Goal: Learn about a topic

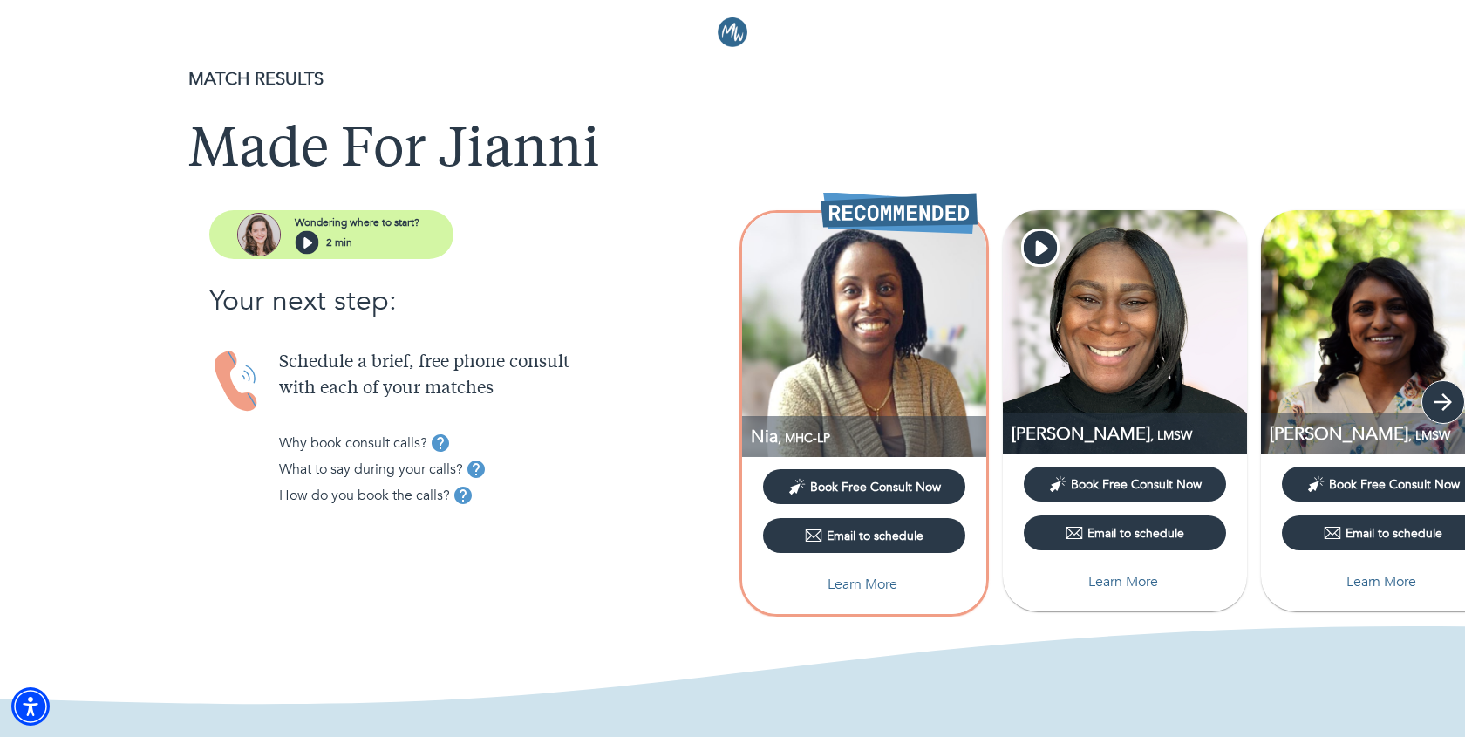
click at [1443, 393] on icon "button" at bounding box center [1443, 402] width 26 height 26
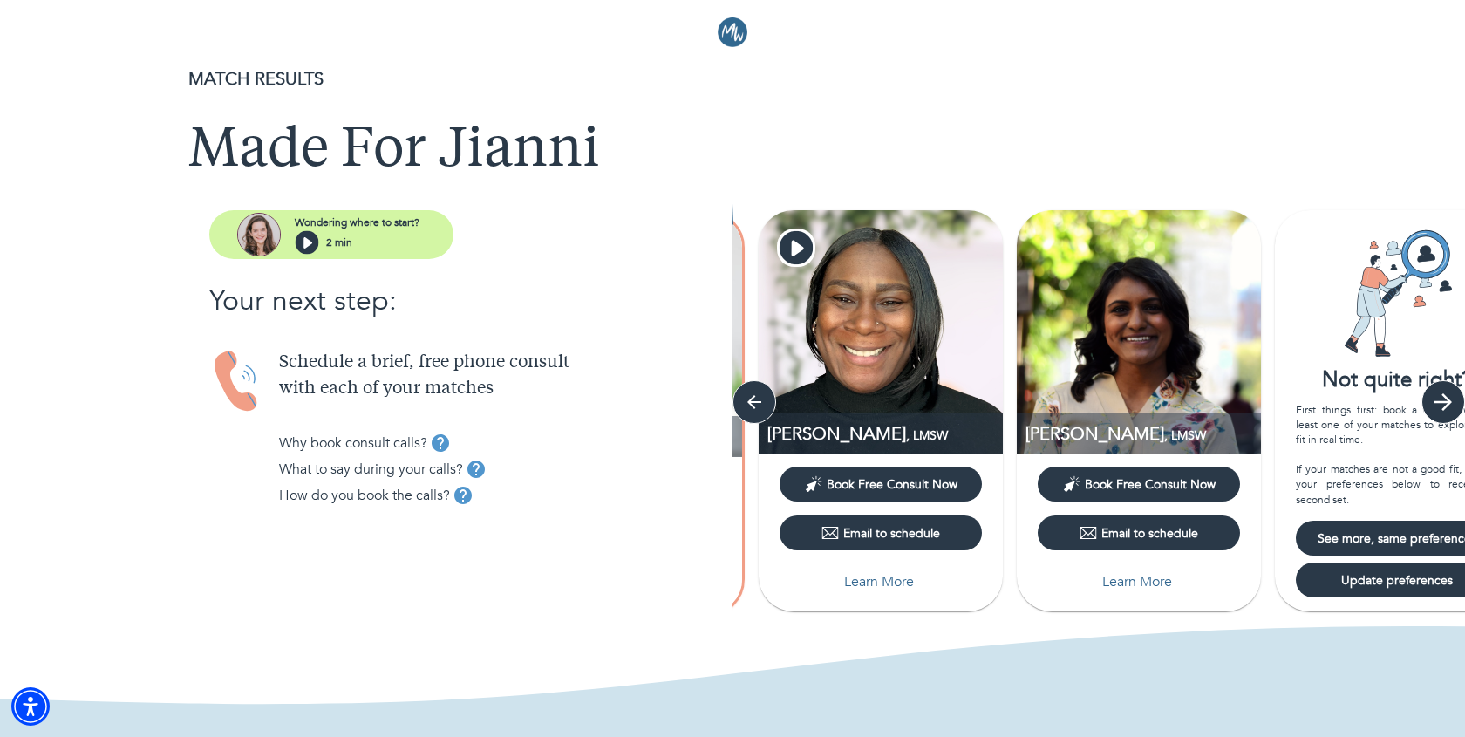
click at [1443, 392] on icon "button" at bounding box center [1443, 402] width 26 height 26
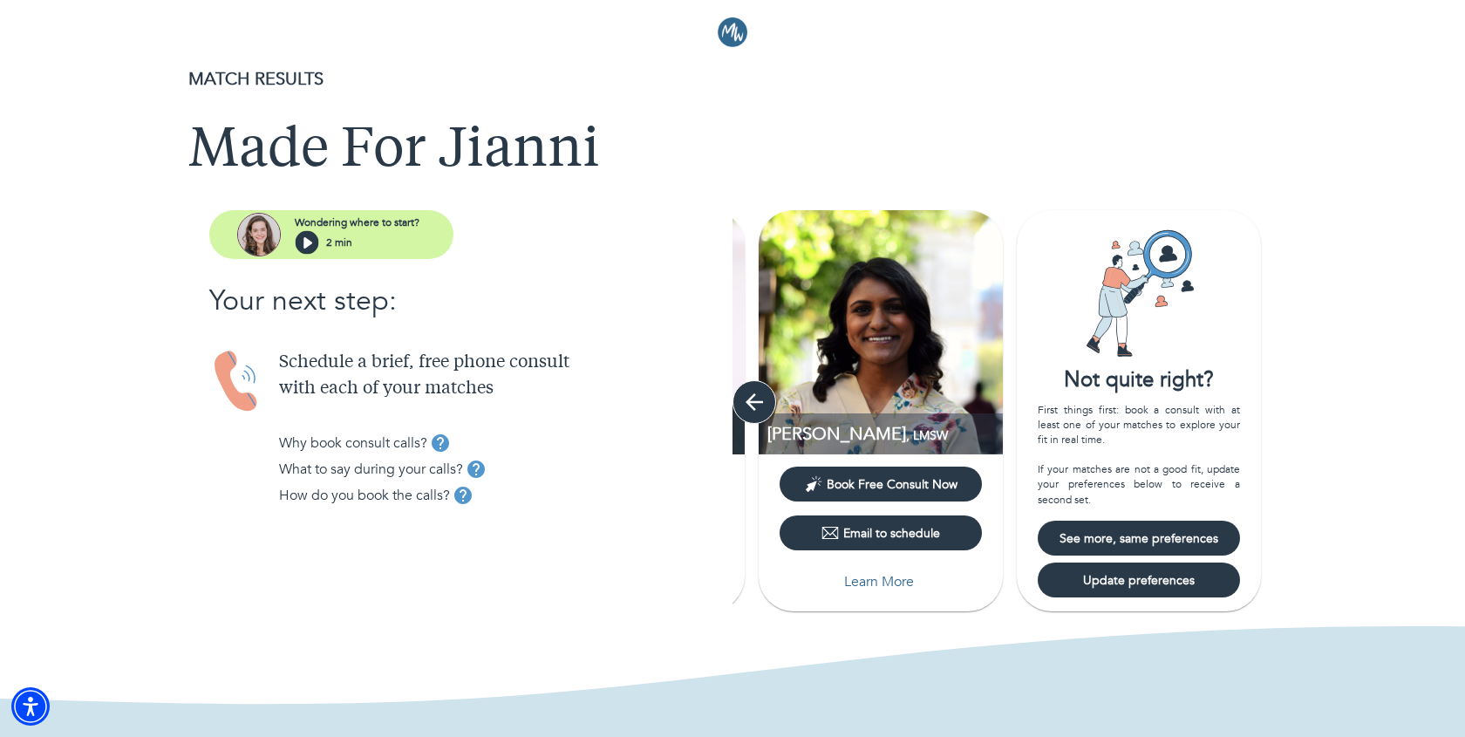
click at [754, 399] on icon "button" at bounding box center [754, 402] width 26 height 26
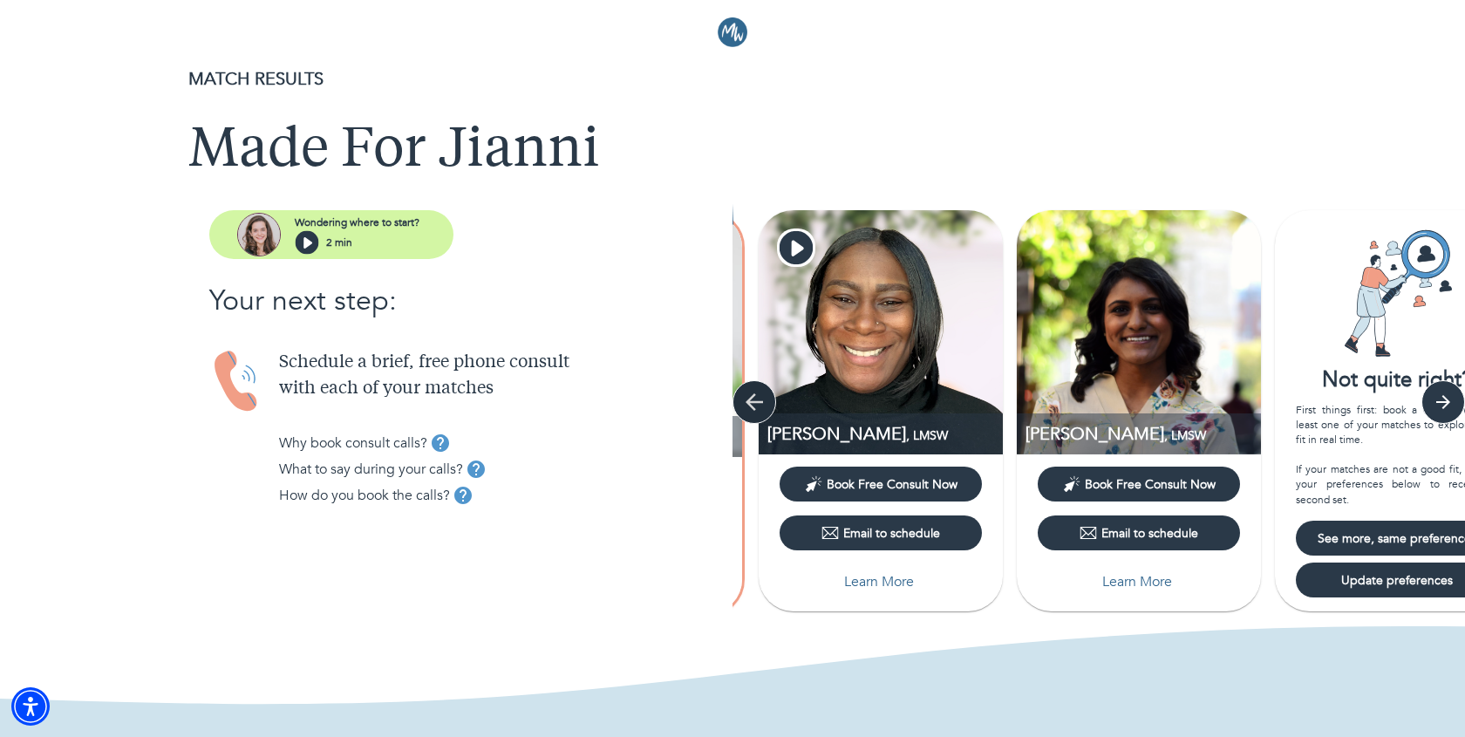
click at [754, 399] on icon "button" at bounding box center [754, 402] width 26 height 26
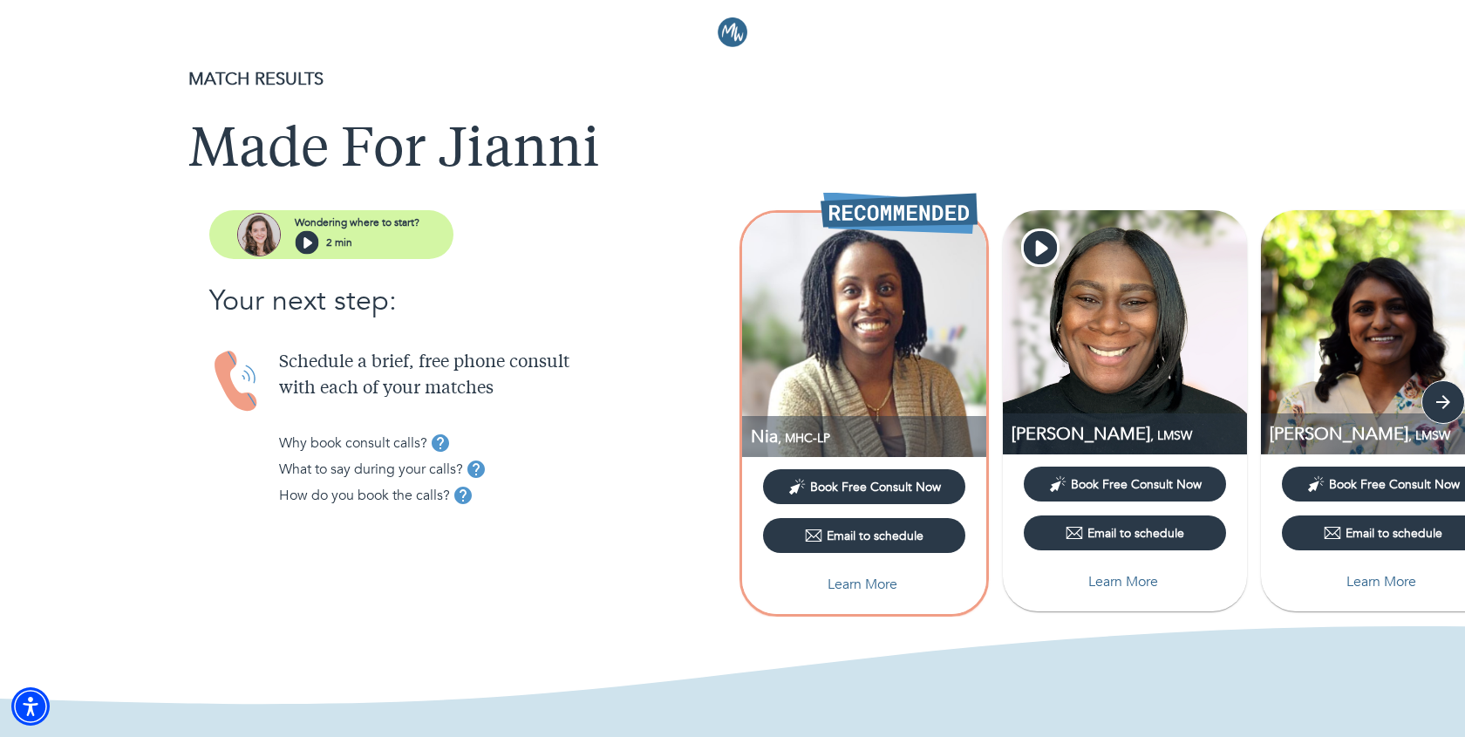
click at [866, 583] on p "Learn More" at bounding box center [862, 584] width 70 height 21
select select "6"
select select "2"
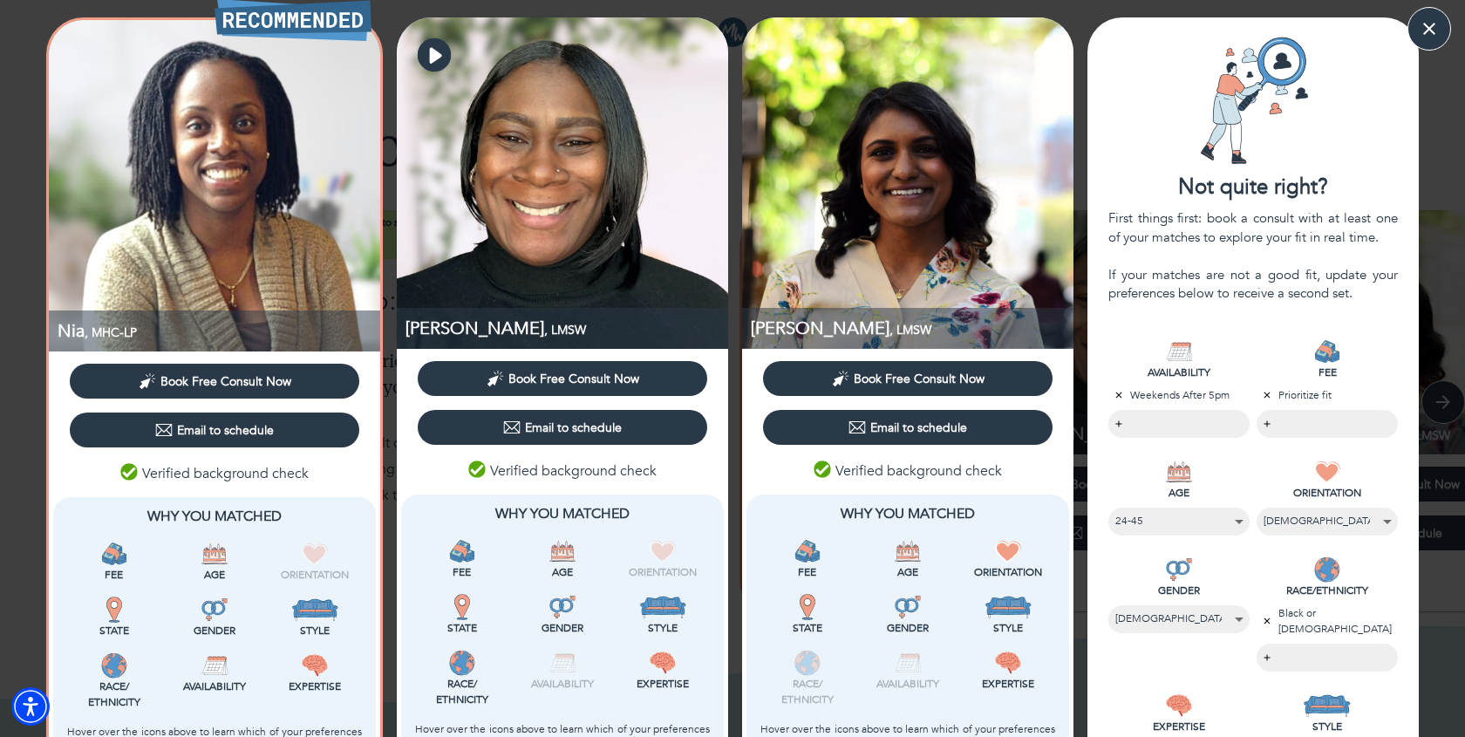
click at [434, 57] on icon "button" at bounding box center [436, 55] width 12 height 16
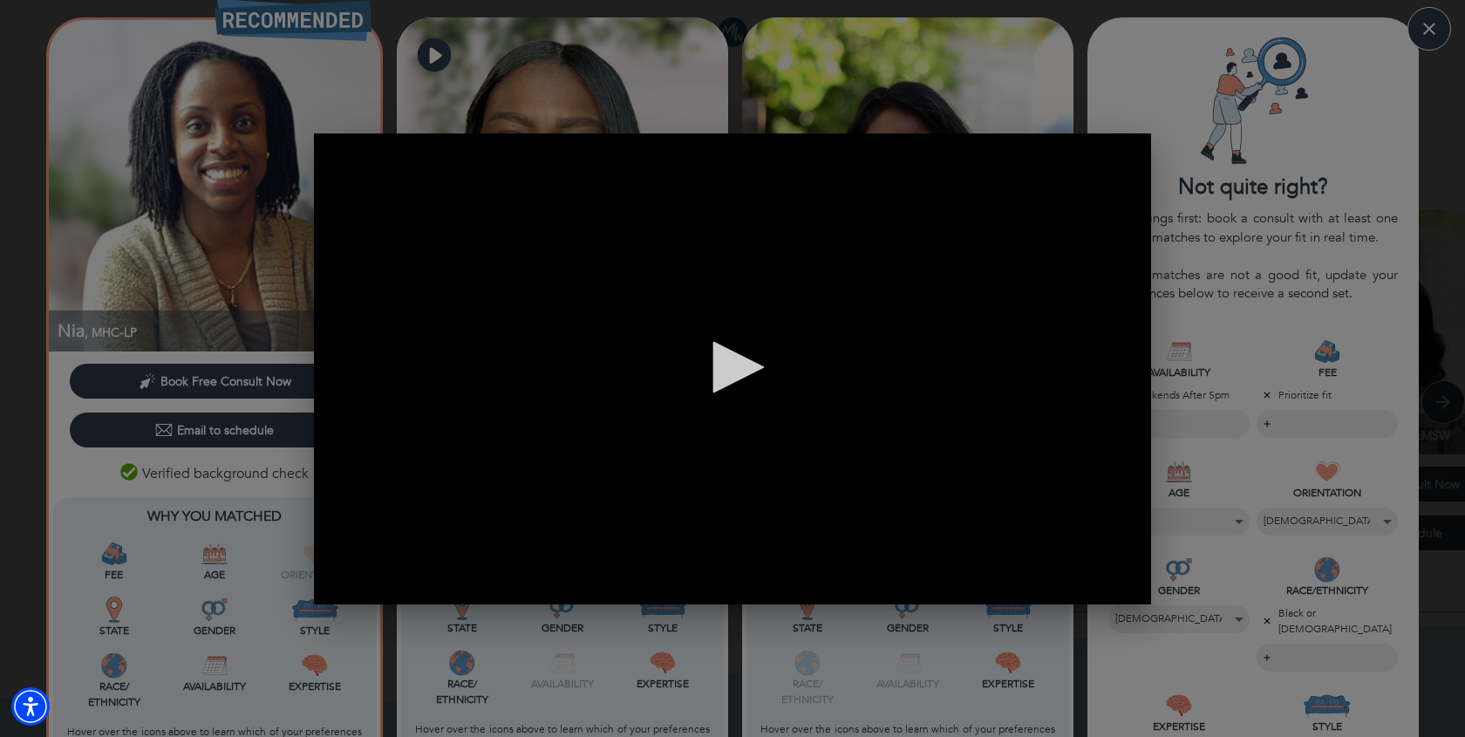
scroll to position [0, 837]
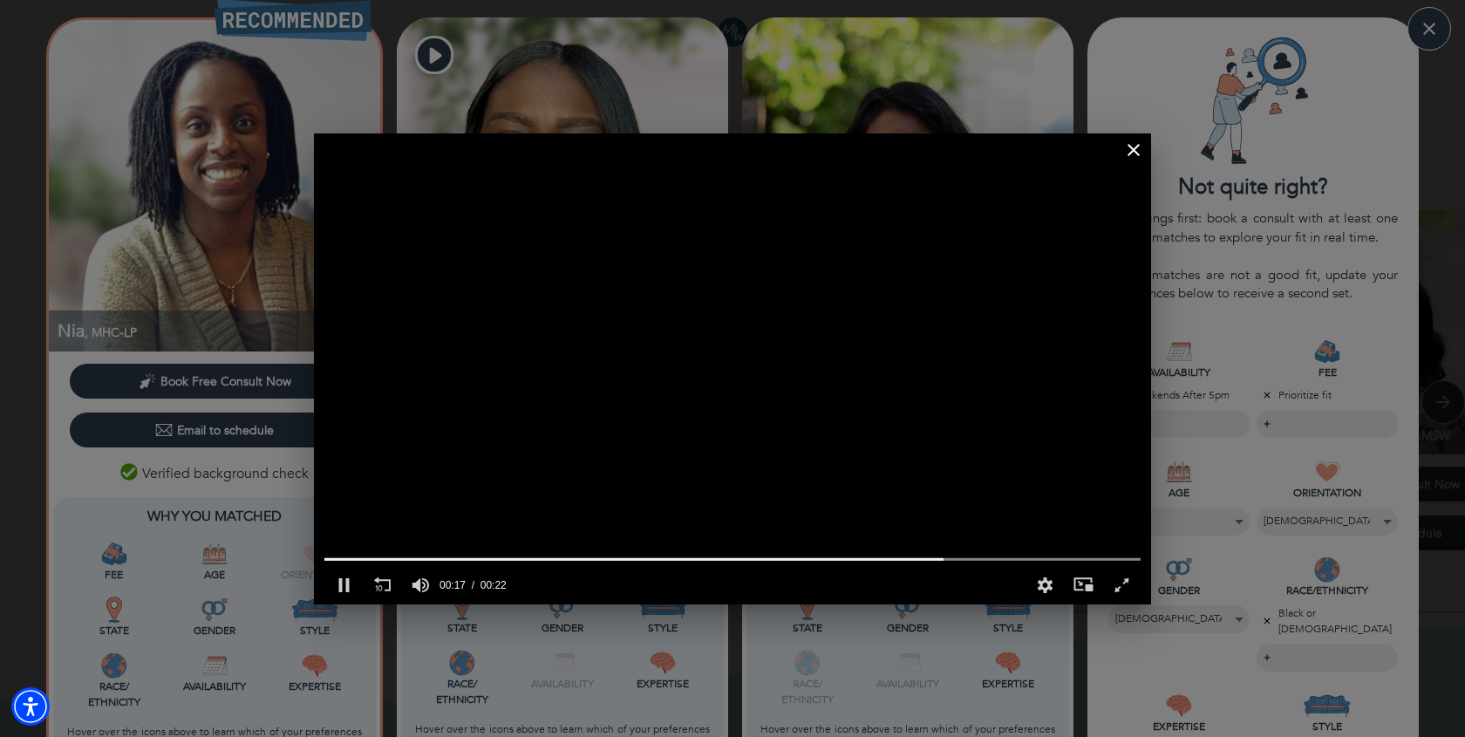
click at [1053, 406] on video "Video Player" at bounding box center [732, 368] width 837 height 471
click at [1119, 587] on div "Fullscreen" at bounding box center [1121, 585] width 38 height 38
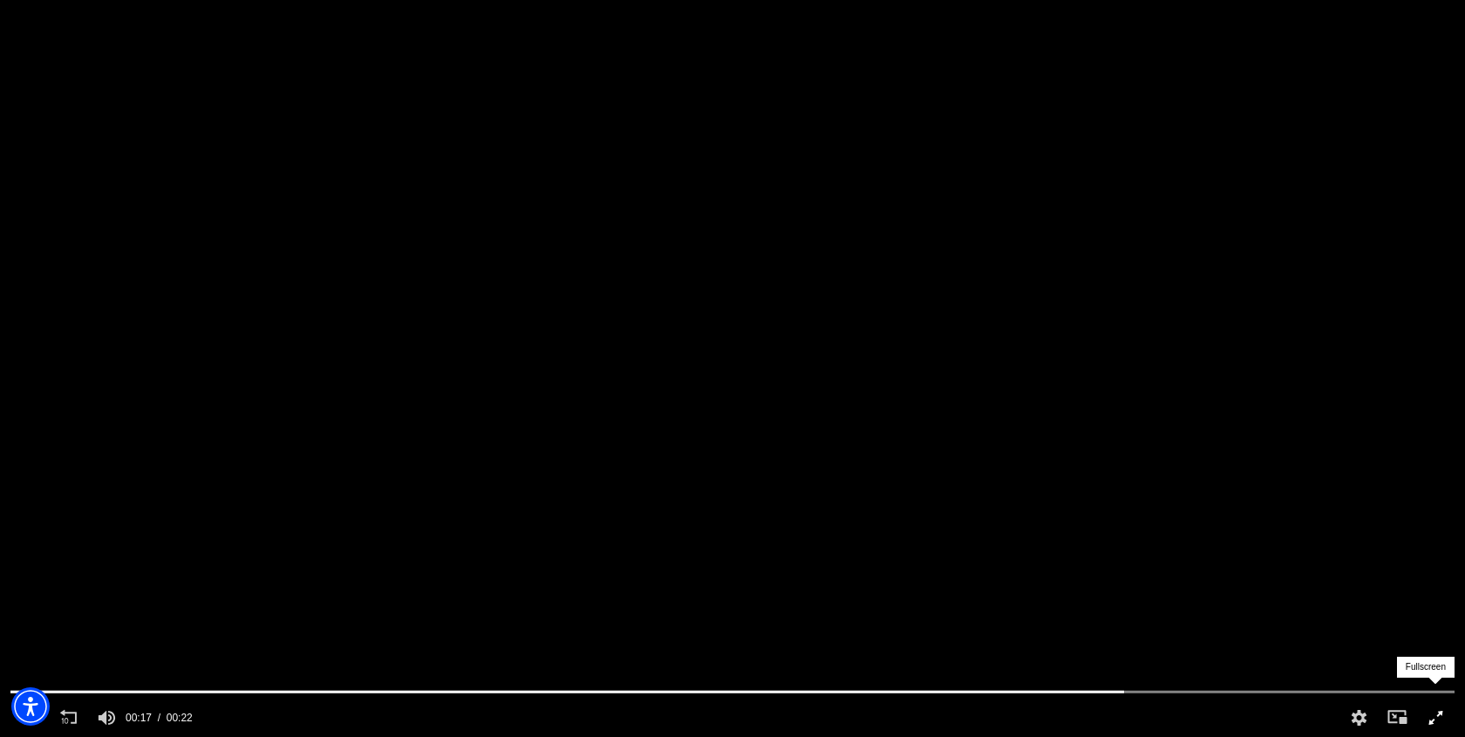
scroll to position [0, 1465]
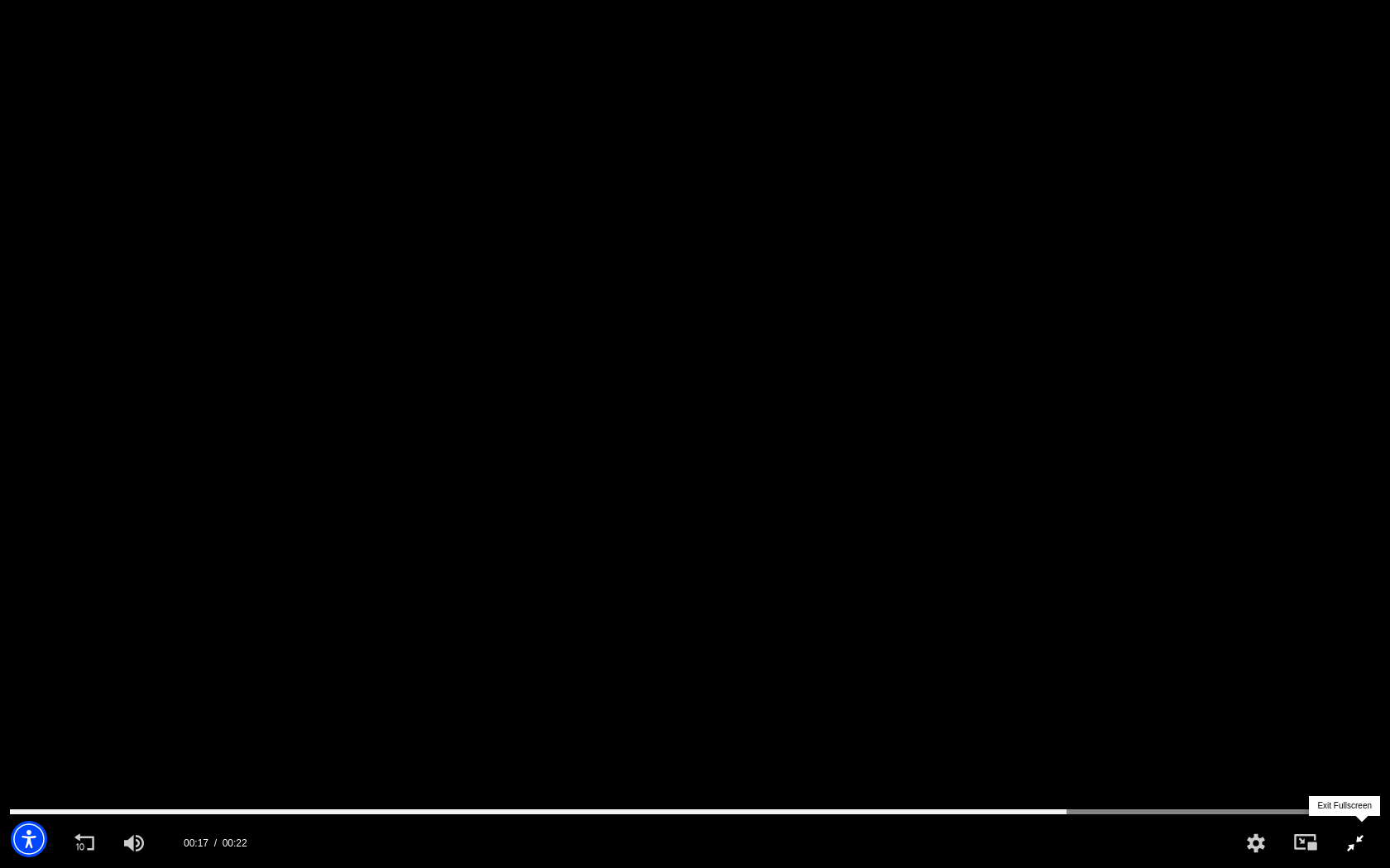
click at [1355, 698] on div "Exit Fullscreen" at bounding box center [1355, 843] width 49 height 49
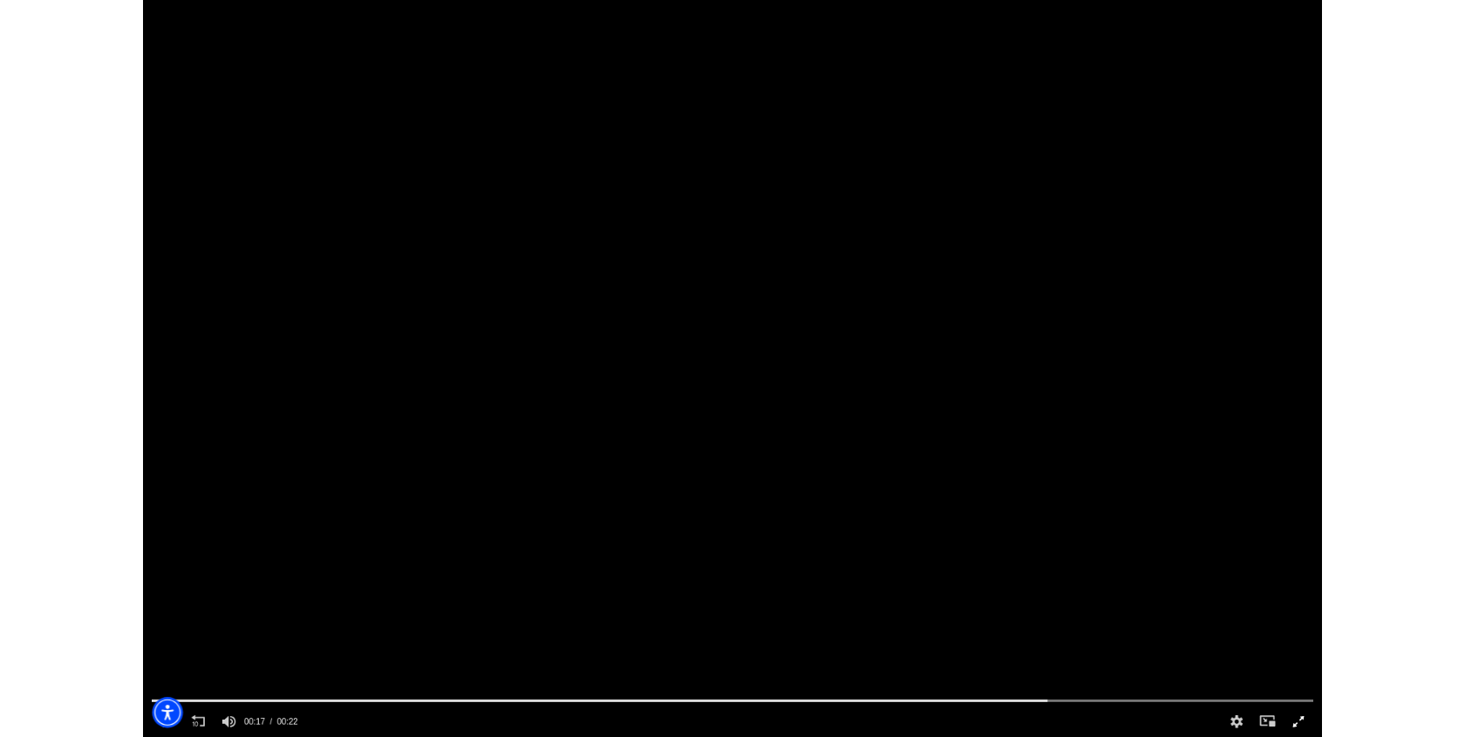
scroll to position [0, 837]
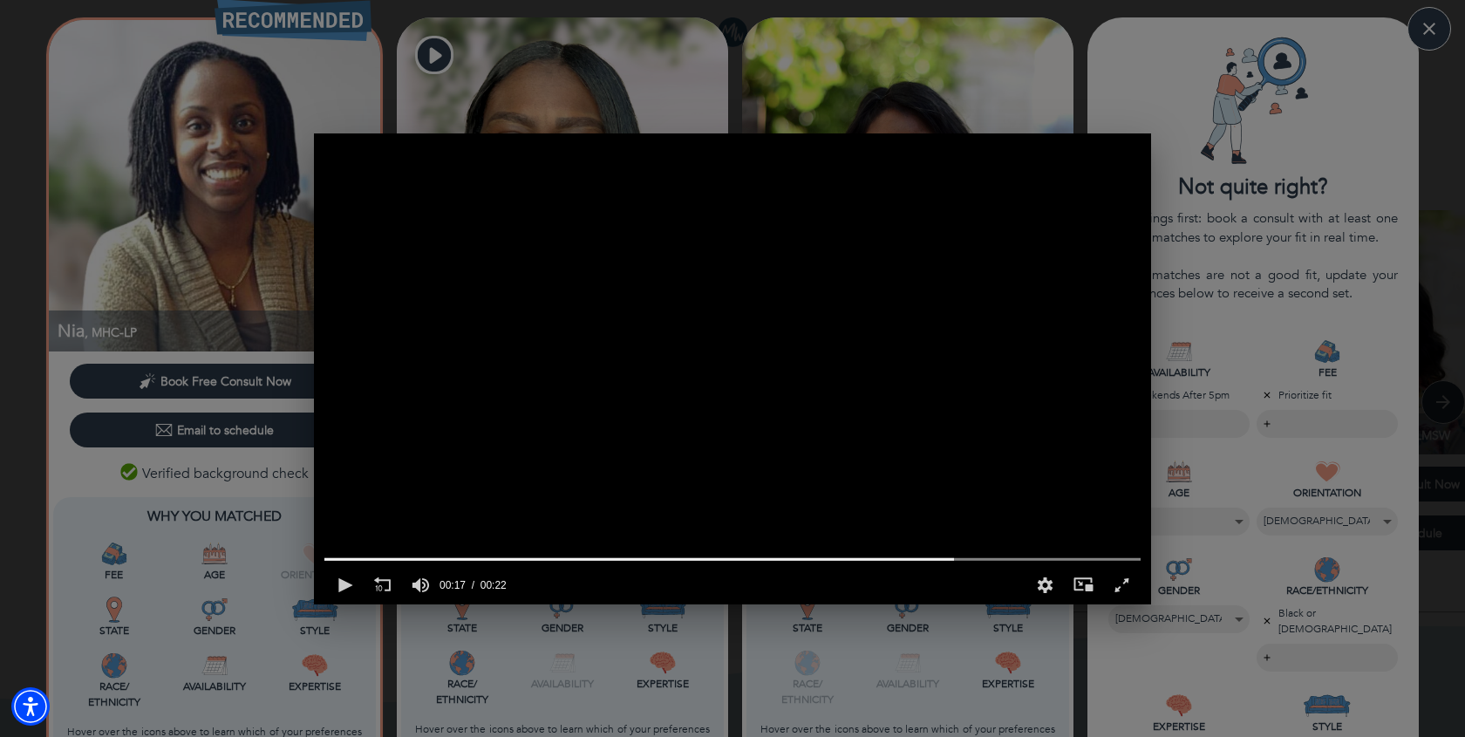
click at [1167, 102] on div "0 of 22 seconds Volume 90% Press shift question mark to access a list of keyboa…" at bounding box center [732, 368] width 1465 height 737
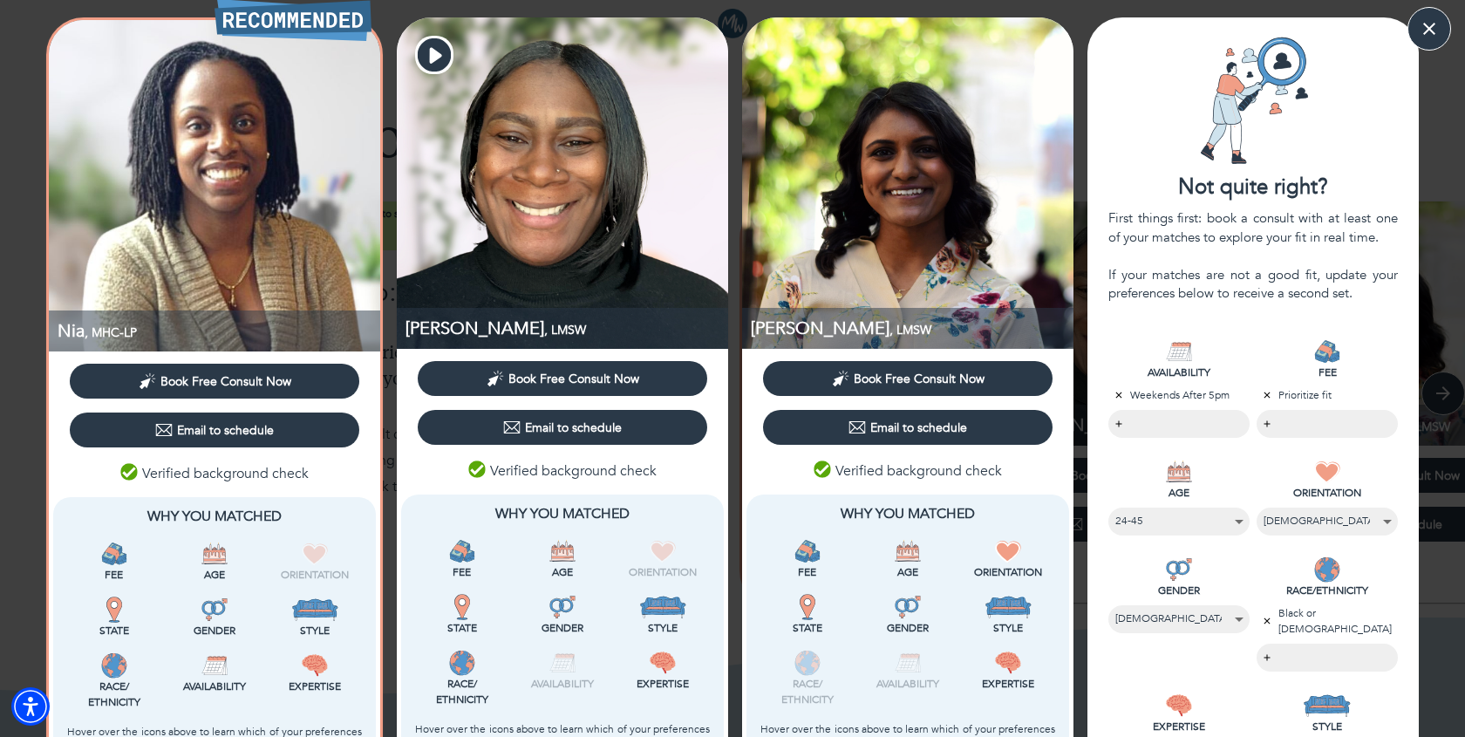
scroll to position [23, 0]
